Goal: Task Accomplishment & Management: Use online tool/utility

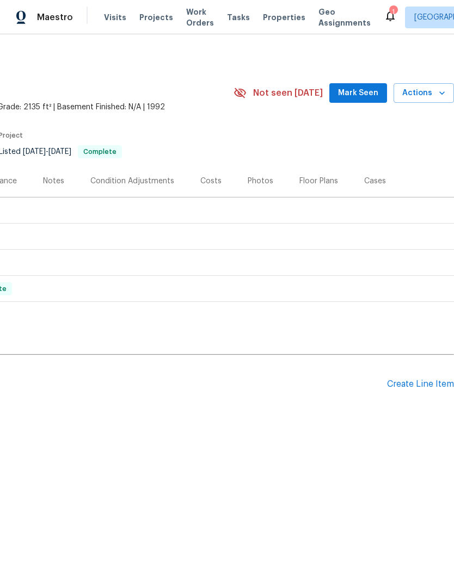
scroll to position [0, 161]
click at [433, 384] on div "Create Line Item" at bounding box center [420, 384] width 67 height 10
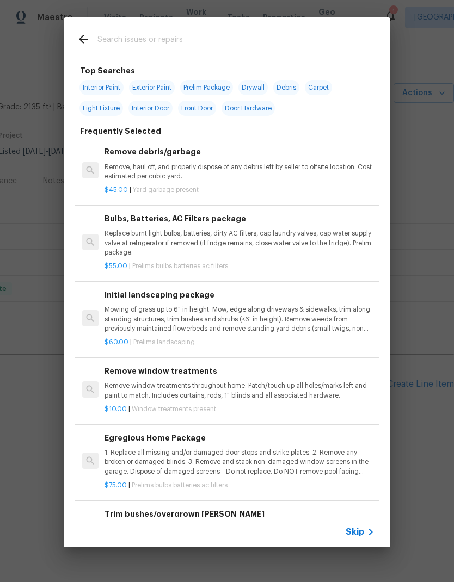
click at [151, 35] on input "text" at bounding box center [212, 41] width 231 height 16
type input "Smoke"
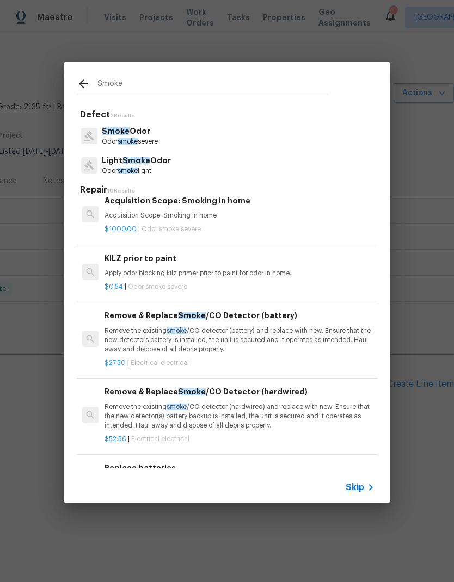
scroll to position [144, 0]
click at [256, 328] on p "Remove the existing smoke /CO detector (battery) and replace with new. Ensure t…" at bounding box center [239, 340] width 270 height 28
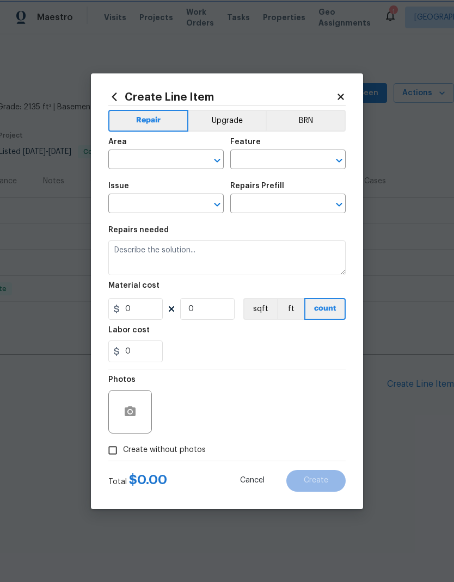
type input "Electrical"
type textarea "Remove the existing smoke/CO detector (battery) and replace with new. Ensure th…"
type input "1"
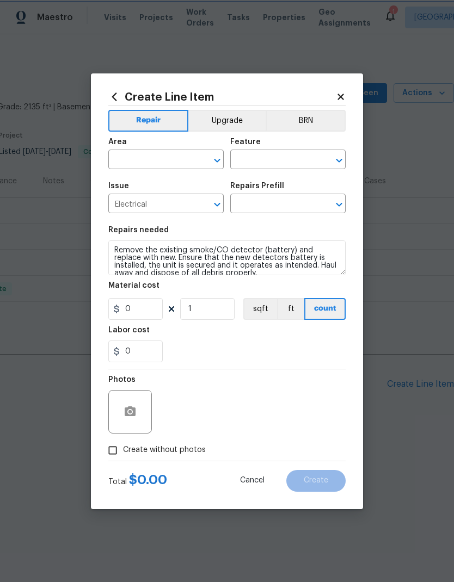
type input "Remove & Replace Smoke/CO Detector (battery) $27.50"
type input "27.5"
click at [135, 410] on icon "button" at bounding box center [130, 411] width 11 height 10
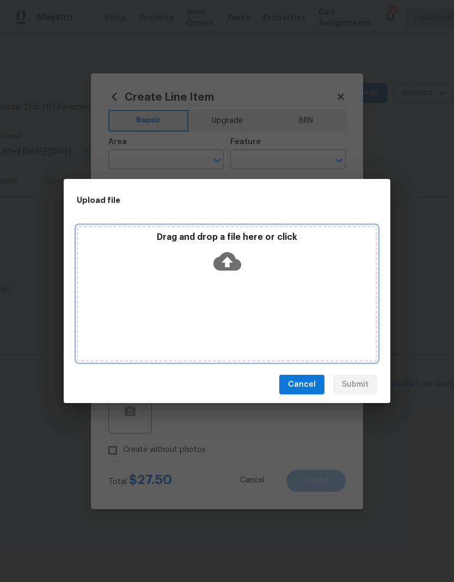
click at [230, 256] on icon at bounding box center [227, 261] width 28 height 19
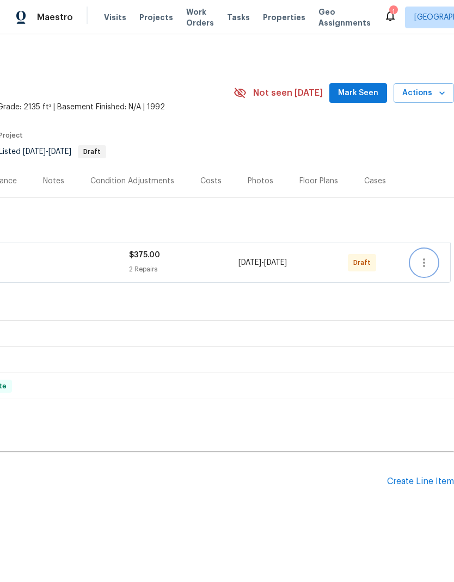
click at [424, 266] on icon "button" at bounding box center [424, 262] width 2 height 9
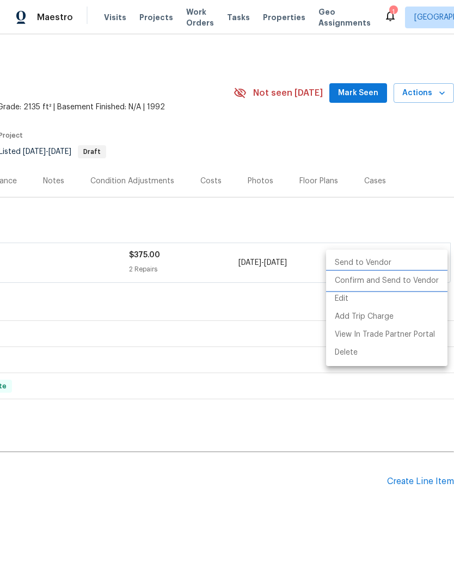
click at [411, 283] on li "Confirm and Send to Vendor" at bounding box center [386, 281] width 121 height 18
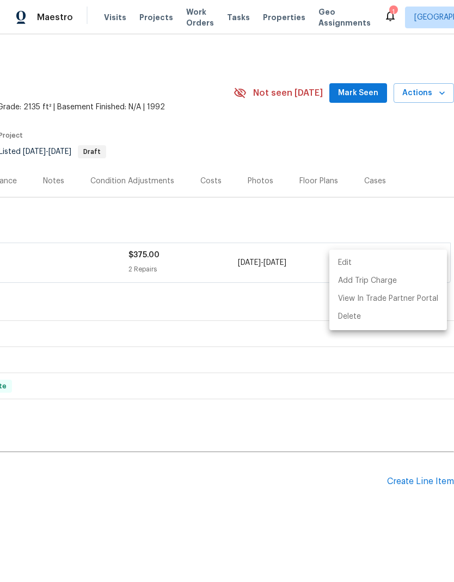
click at [302, 484] on div at bounding box center [227, 291] width 454 height 582
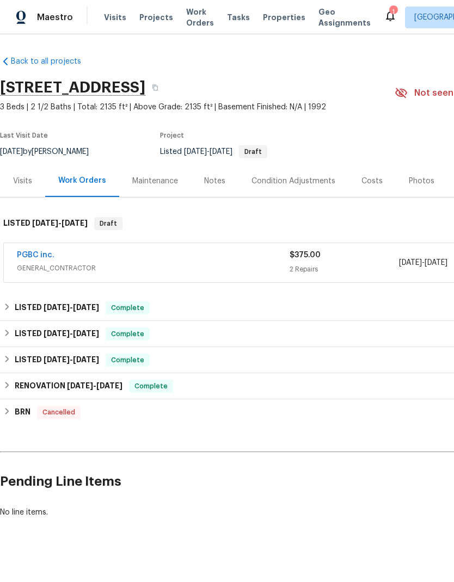
scroll to position [0, 0]
